Goal: Information Seeking & Learning: Find specific fact

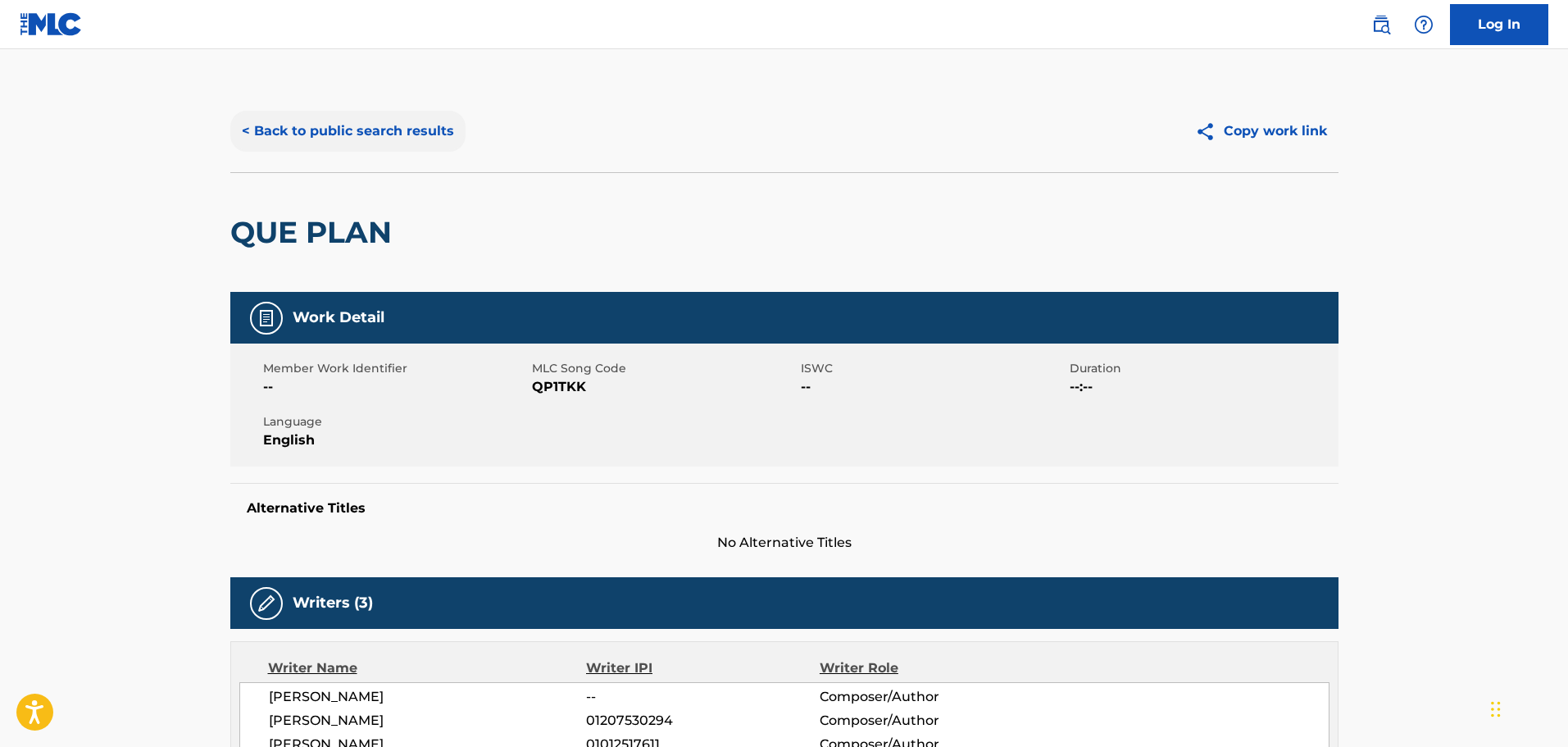
click at [383, 132] on button "< Back to public search results" at bounding box center [347, 132] width 235 height 41
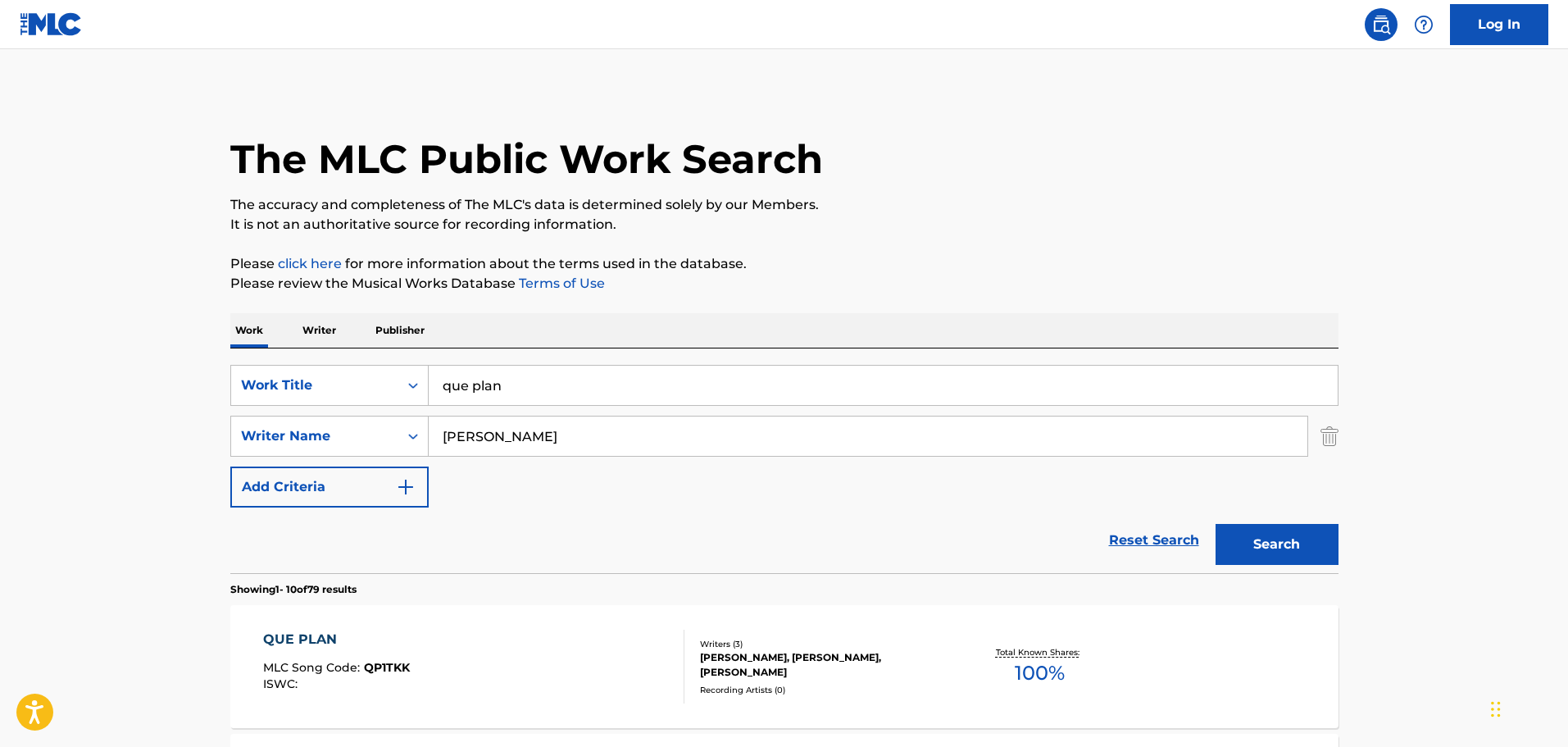
scroll to position [164, 0]
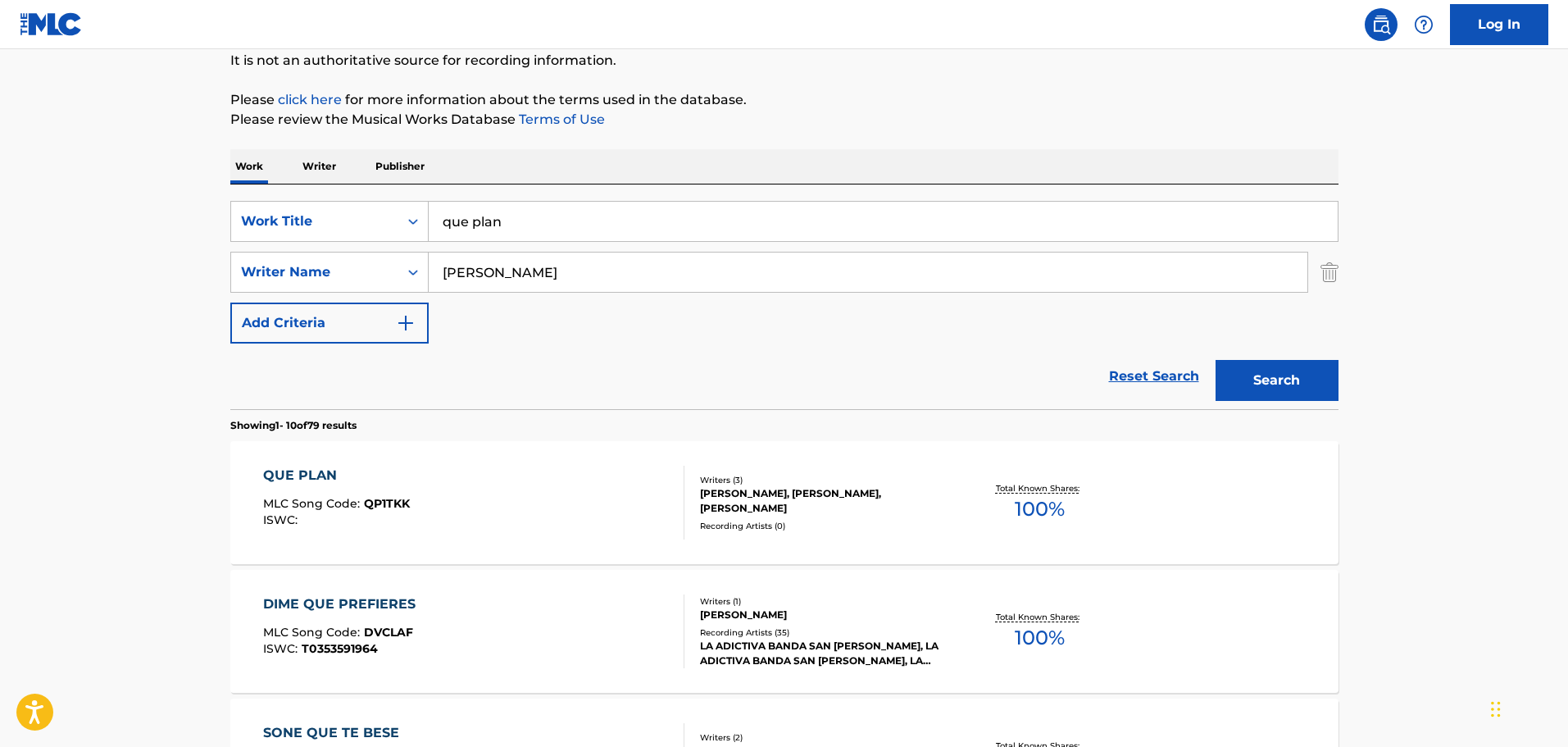
click at [719, 230] on input "que plan" at bounding box center [882, 221] width 909 height 39
click at [717, 230] on input "que plan" at bounding box center [882, 221] width 909 height 39
type input "q"
type input "me echaras de menos"
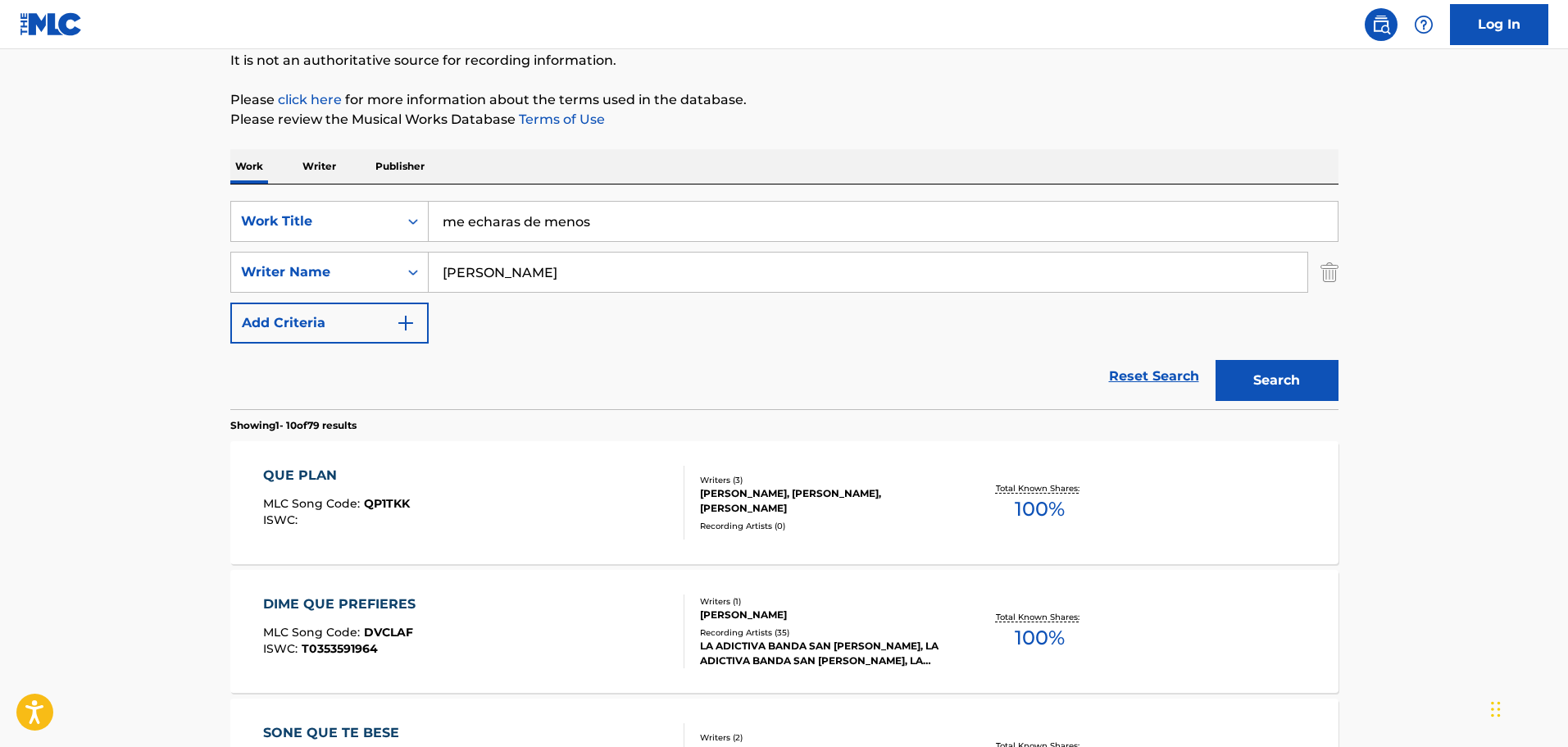
click at [571, 280] on input "[PERSON_NAME]" at bounding box center [868, 272] width 878 height 39
paste input "[PERSON_NAME]"
type input "[PERSON_NAME]"
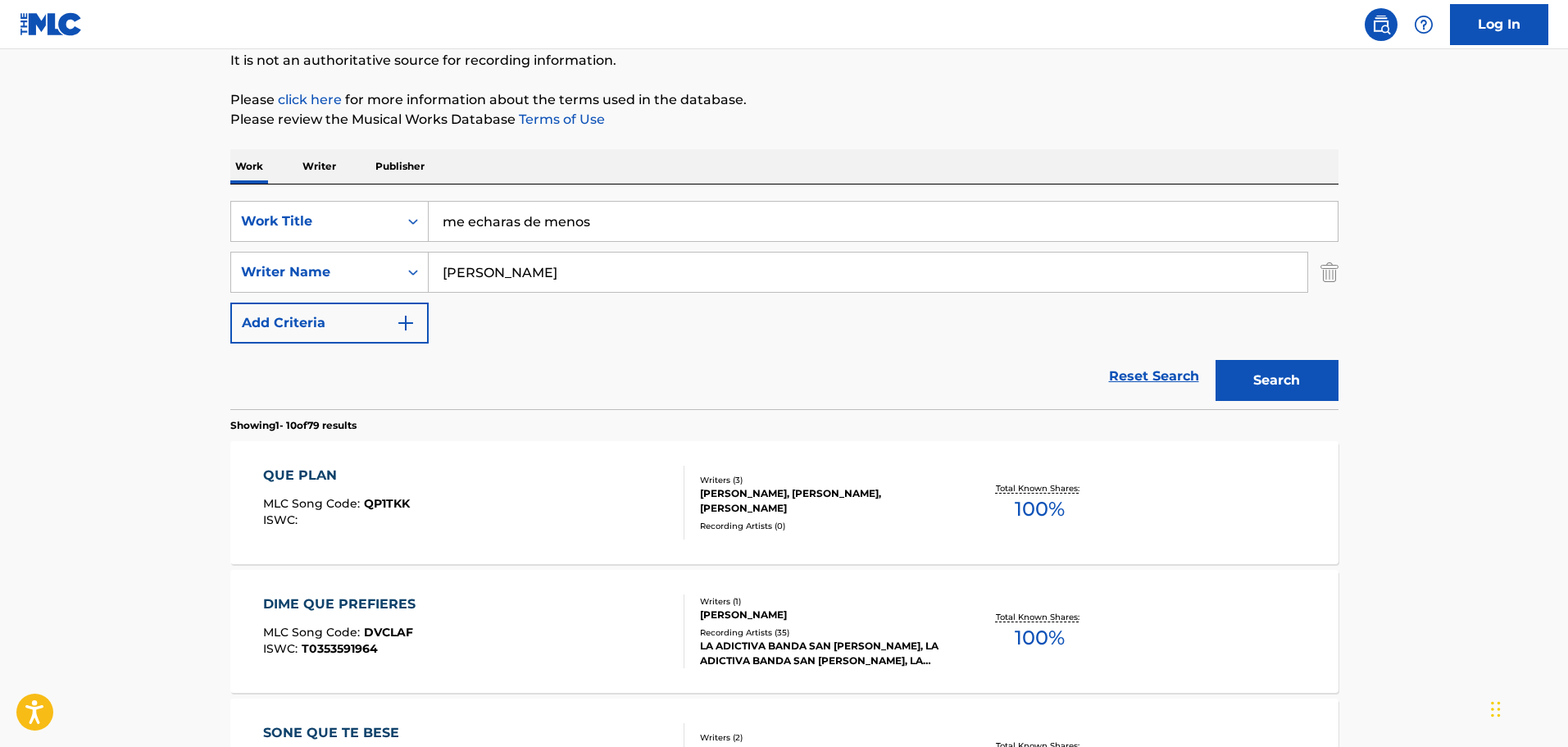
click at [1215, 360] on button "Search" at bounding box center [1276, 380] width 123 height 41
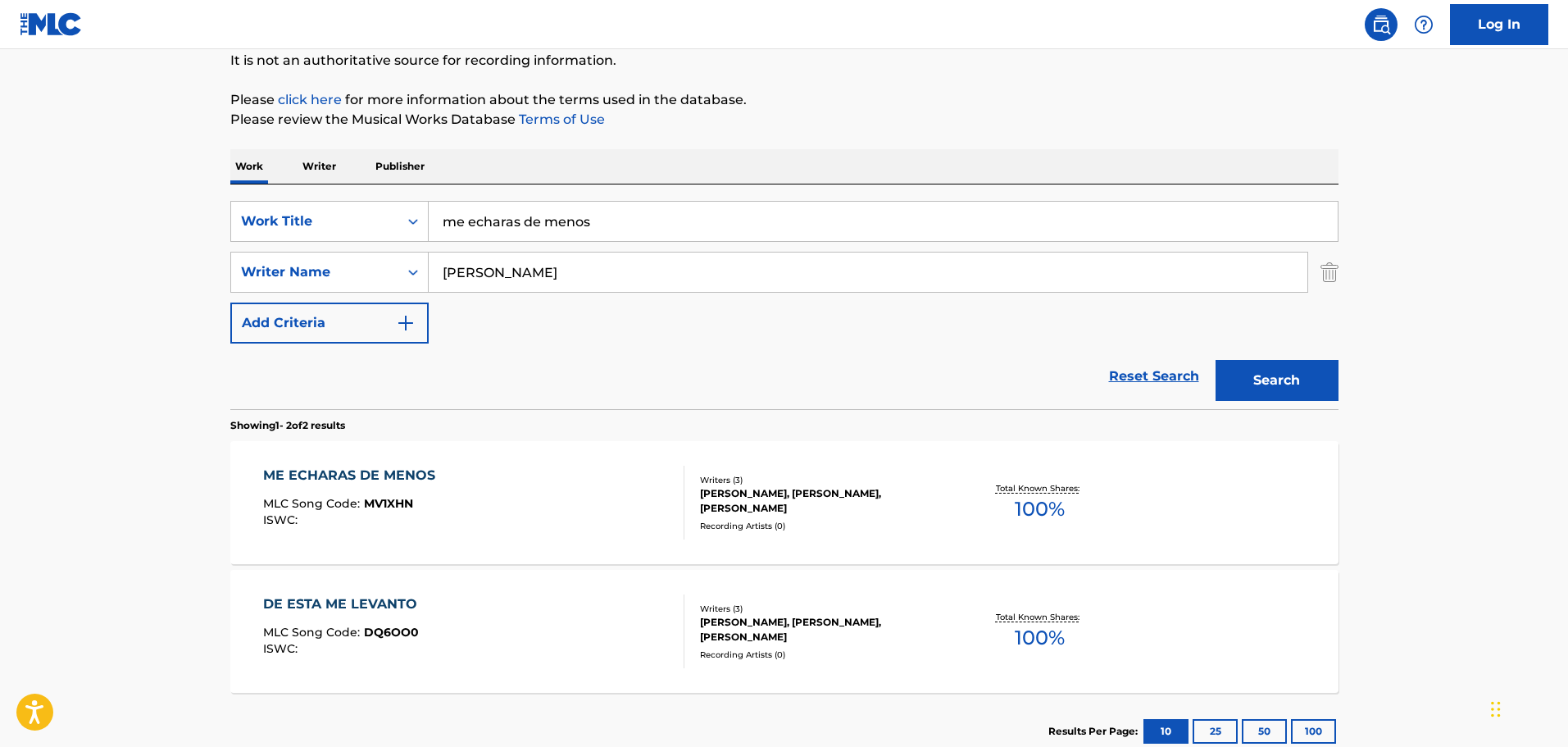
click at [566, 518] on div "ME ECHARAS DE MENOS MLC Song Code : MV1XHN ISWC :" at bounding box center [474, 502] width 421 height 74
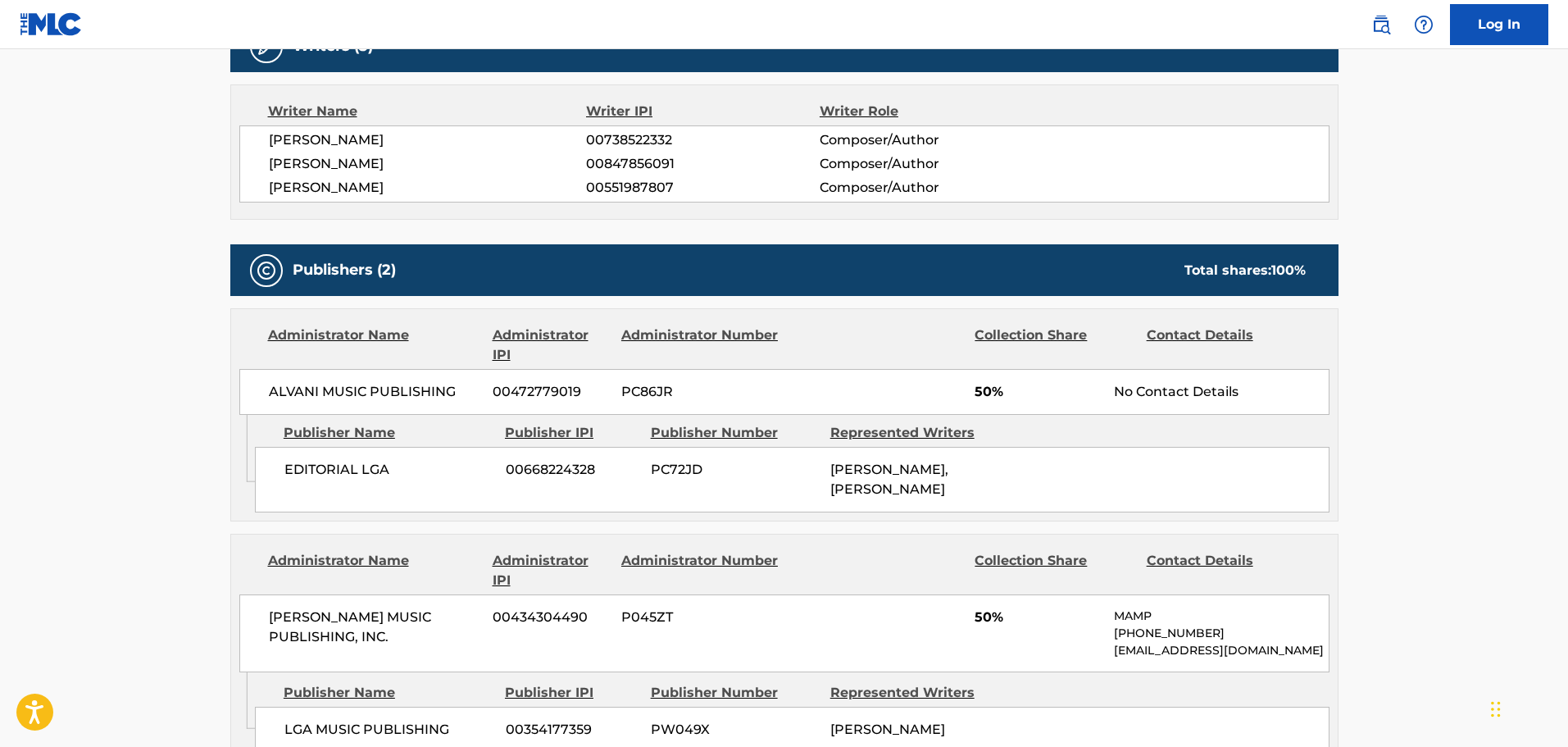
scroll to position [656, 0]
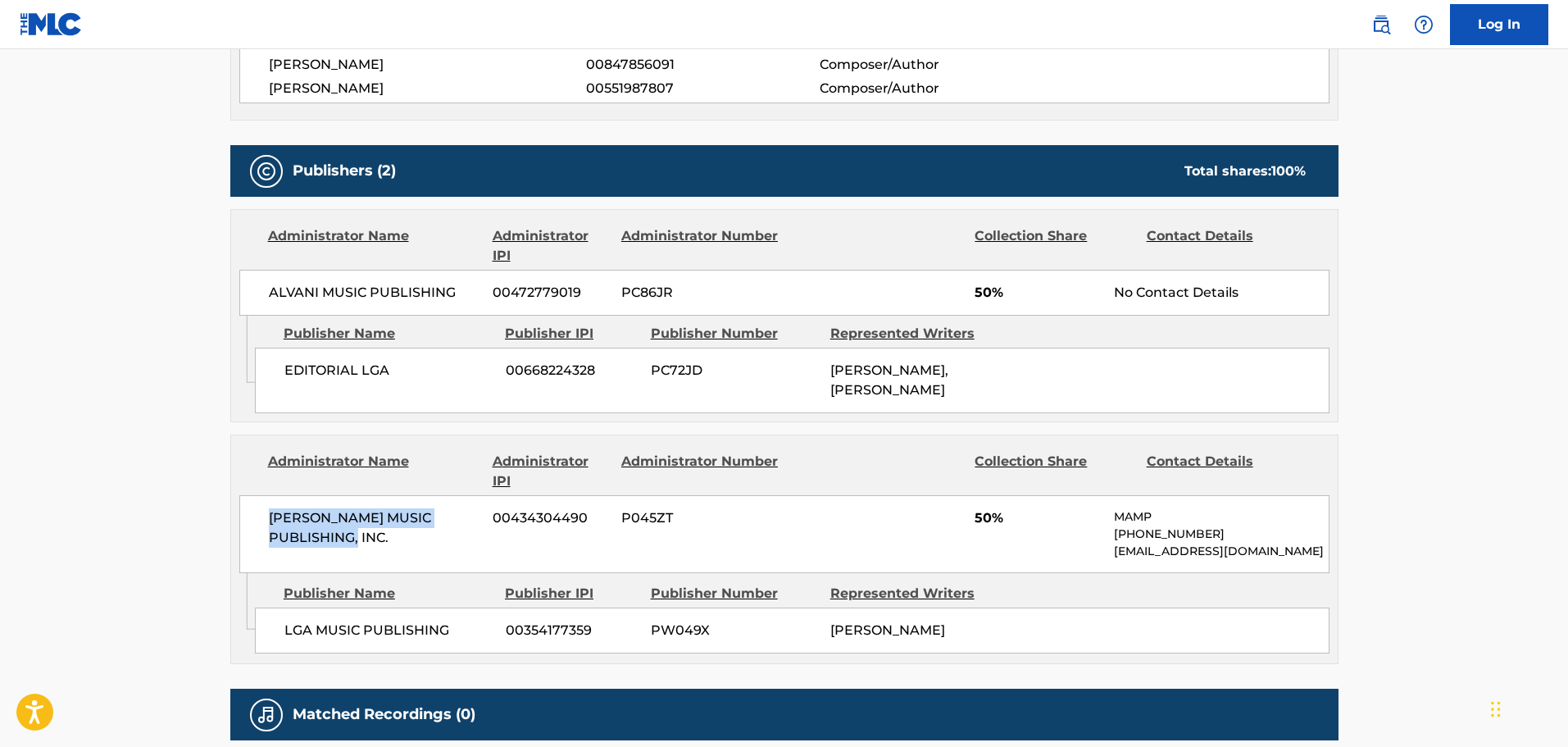
drag, startPoint x: 268, startPoint y: 554, endPoint x: 354, endPoint y: 573, distance: 88.1
click at [354, 547] on span "[PERSON_NAME] MUSIC PUBLISHING, INC." at bounding box center [375, 528] width 212 height 39
copy span "[PERSON_NAME] MUSIC PUBLISHING"
